Goal: Complete application form: Complete application form

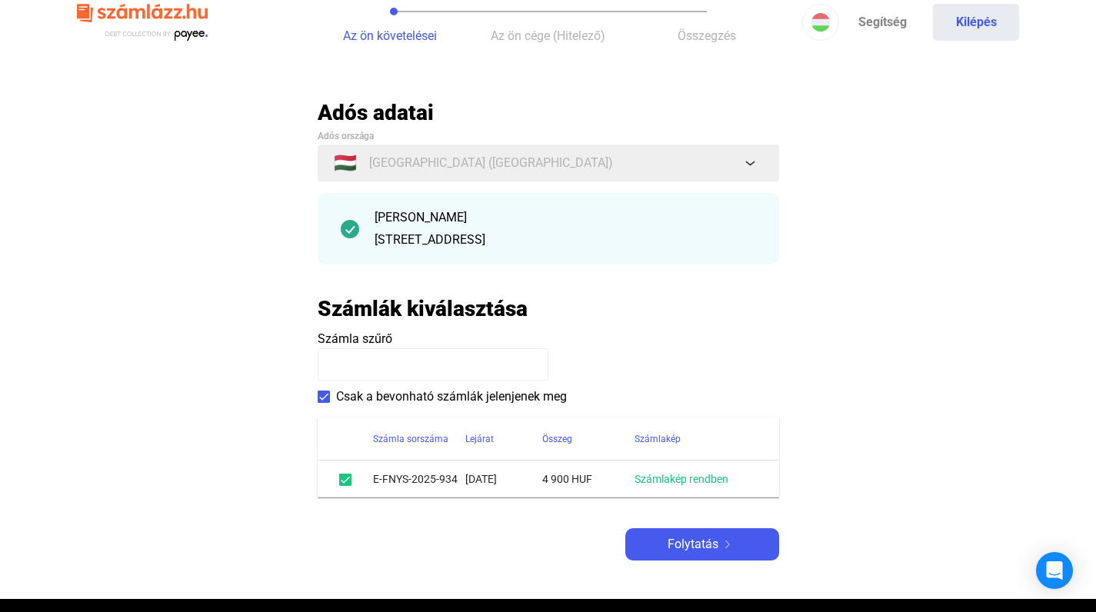
scroll to position [55, 0]
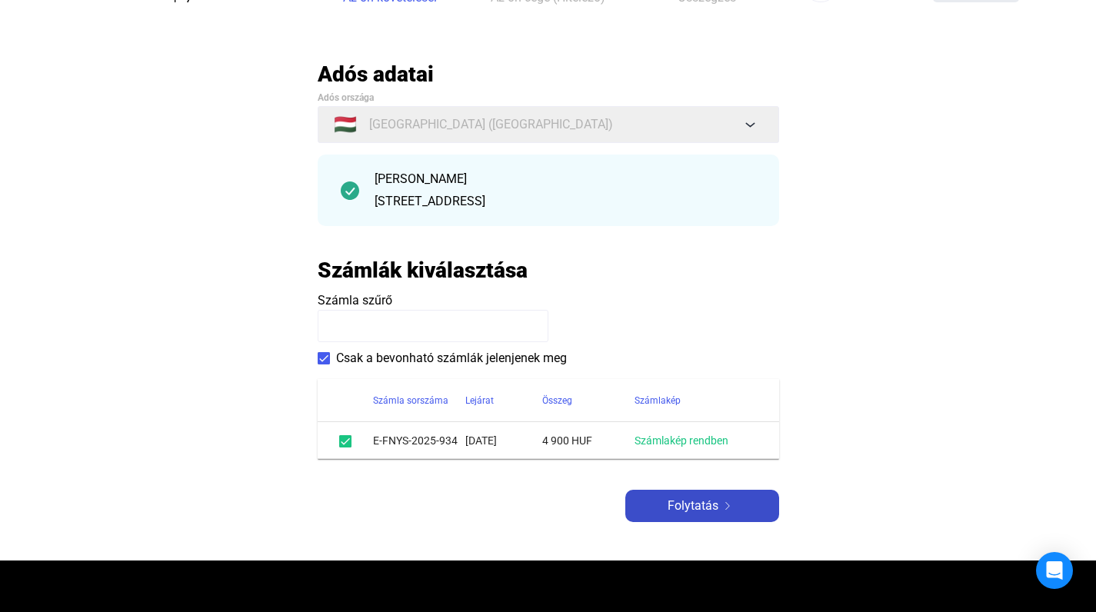
click at [649, 491] on button "Folytatás" at bounding box center [702, 506] width 154 height 32
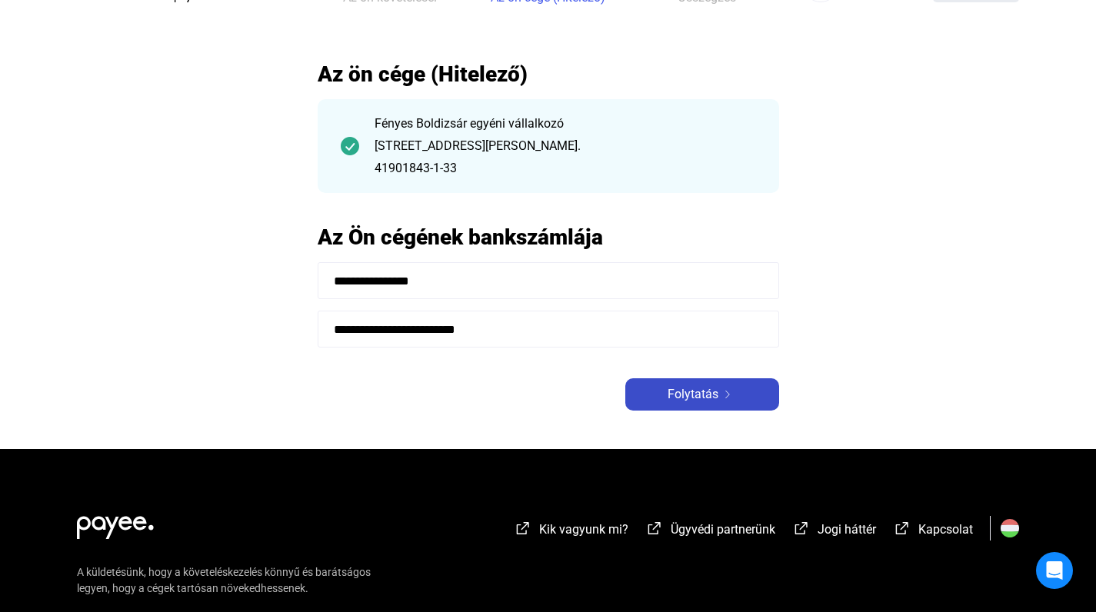
click at [668, 391] on span "Folytatás" at bounding box center [693, 394] width 51 height 18
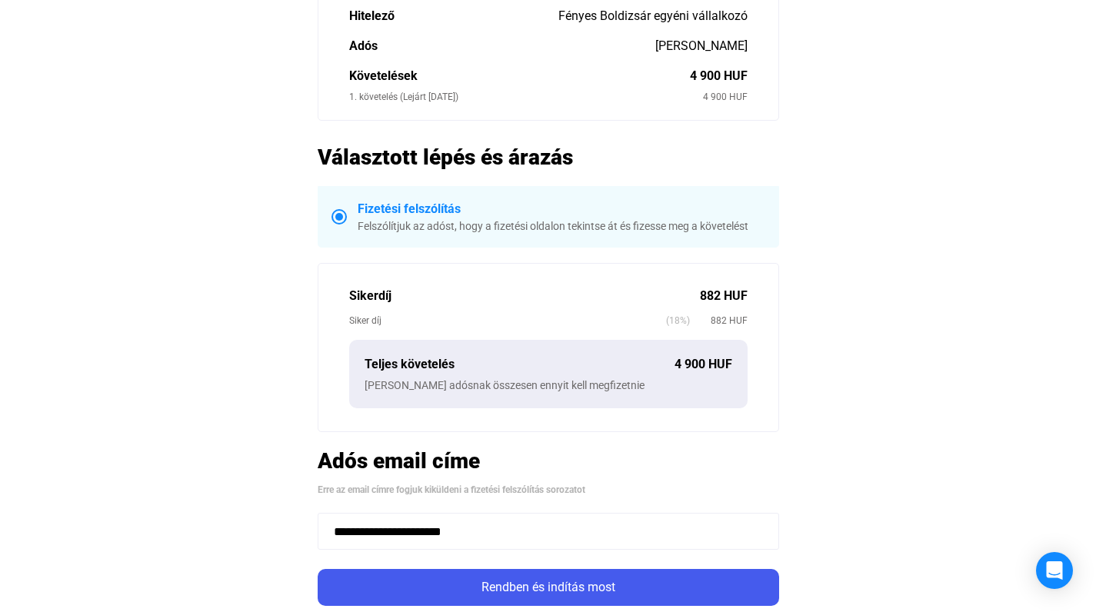
scroll to position [211, 0]
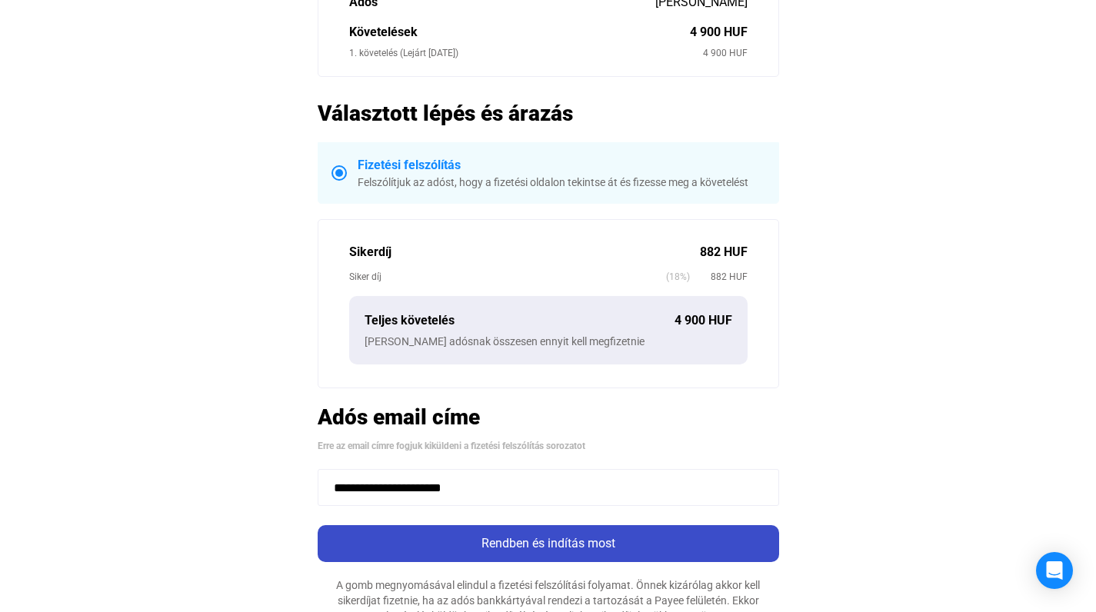
click at [543, 532] on button "Rendben és indítás most" at bounding box center [548, 543] width 461 height 37
